Goal: Navigation & Orientation: Find specific page/section

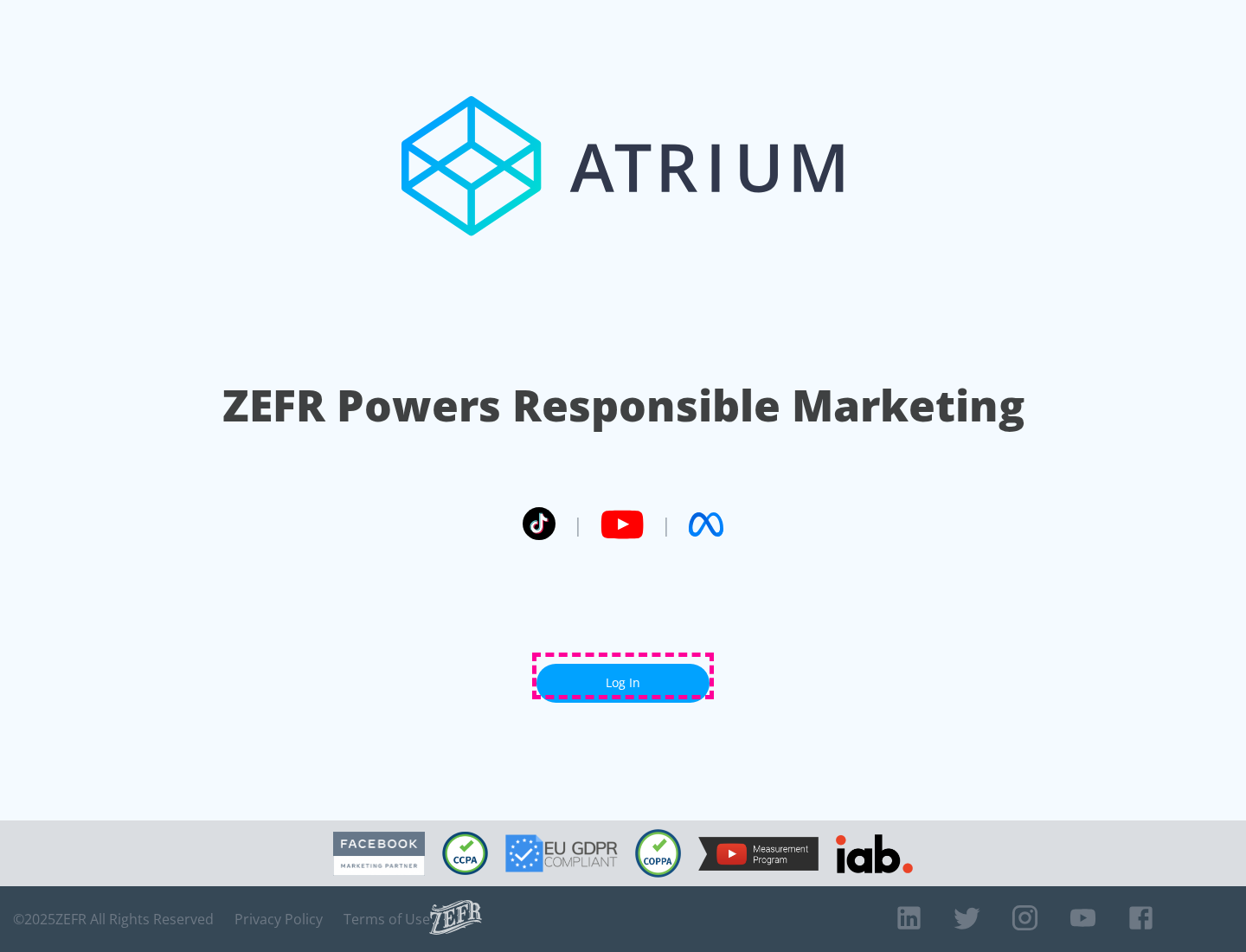
click at [623, 676] on link "Log In" at bounding box center [623, 682] width 173 height 39
